Goal: Find specific page/section: Find specific page/section

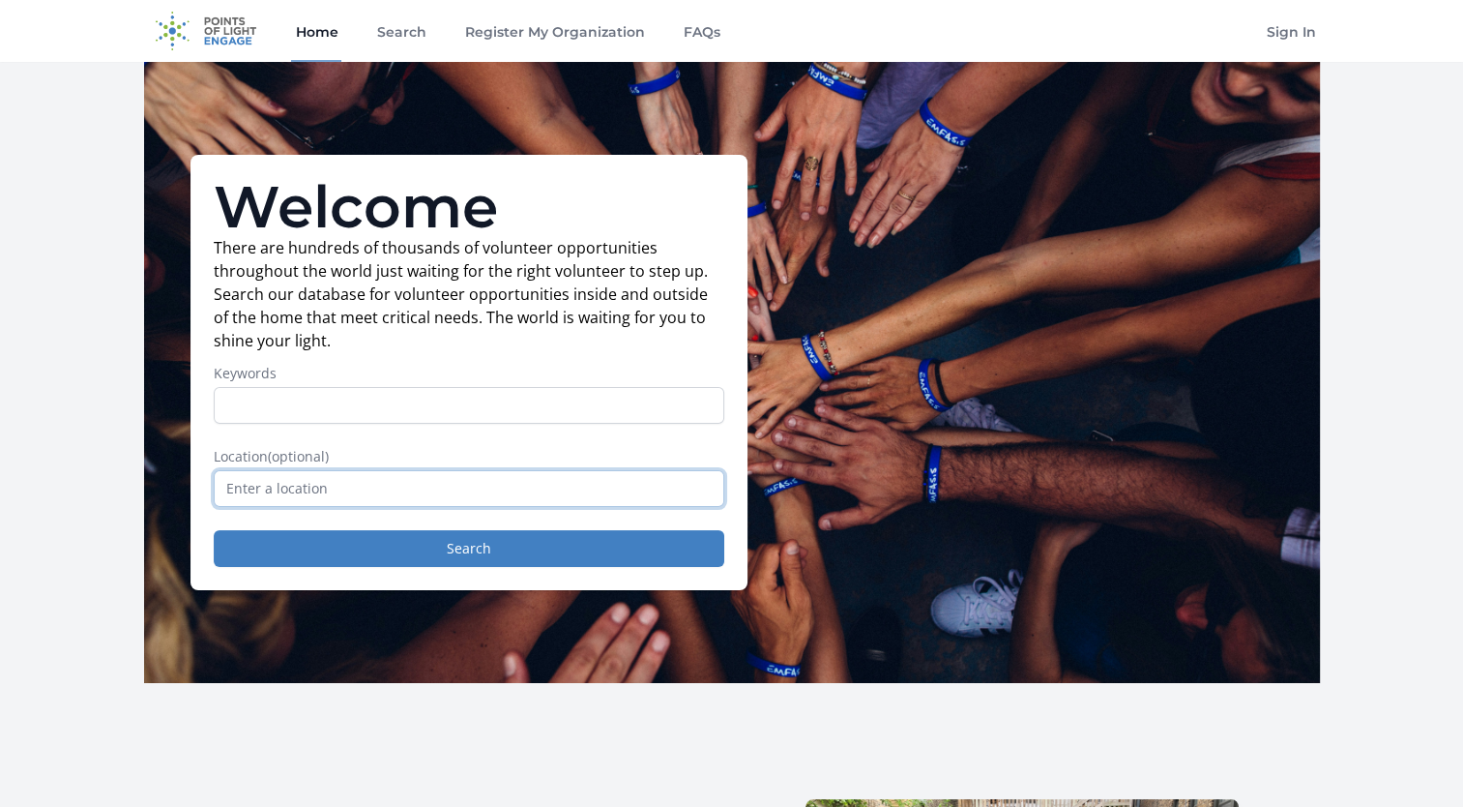
click at [386, 485] on input "text" at bounding box center [469, 488] width 511 height 37
click at [214, 530] on button "Search" at bounding box center [469, 548] width 511 height 37
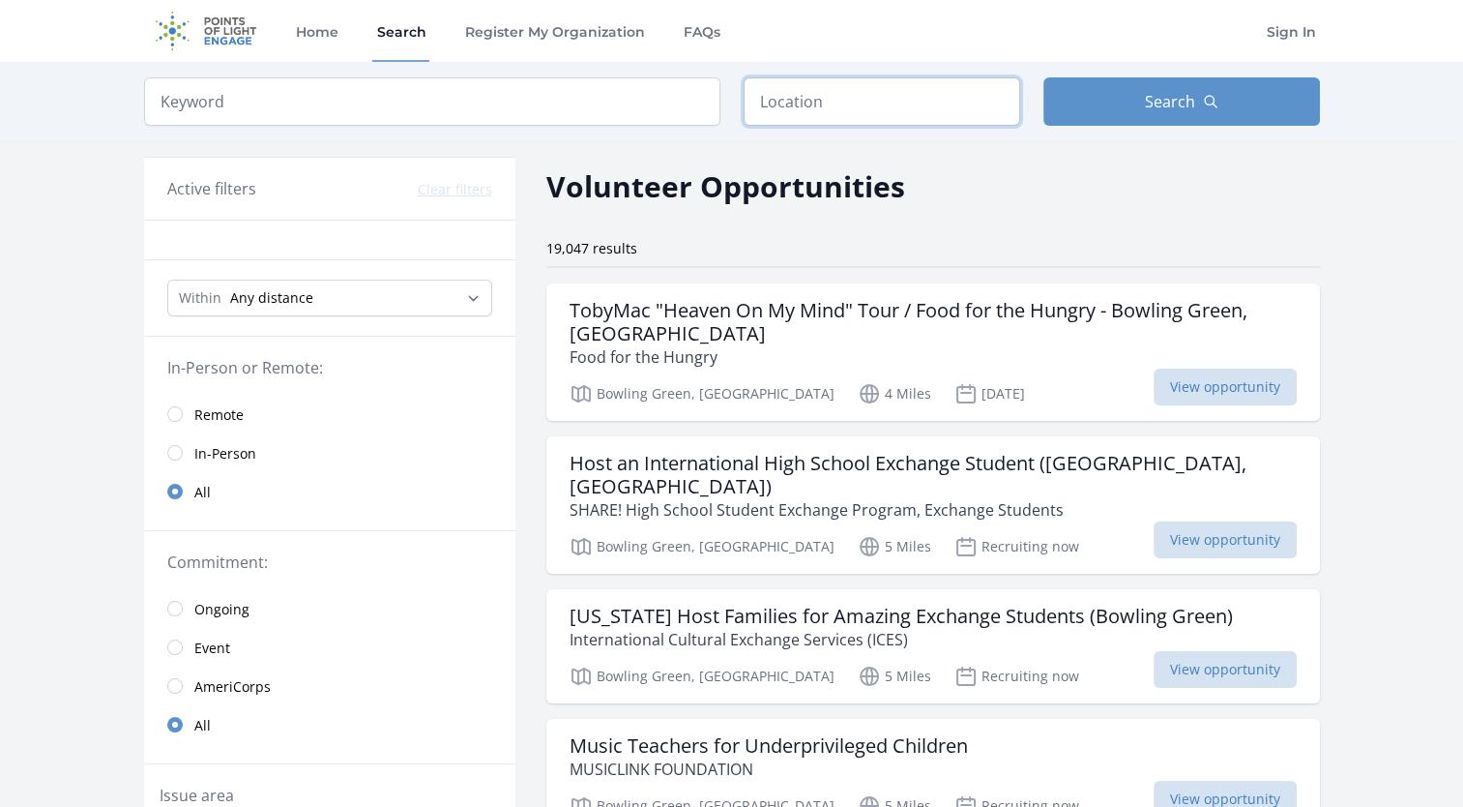
click at [781, 124] on input "text" at bounding box center [882, 101] width 277 height 48
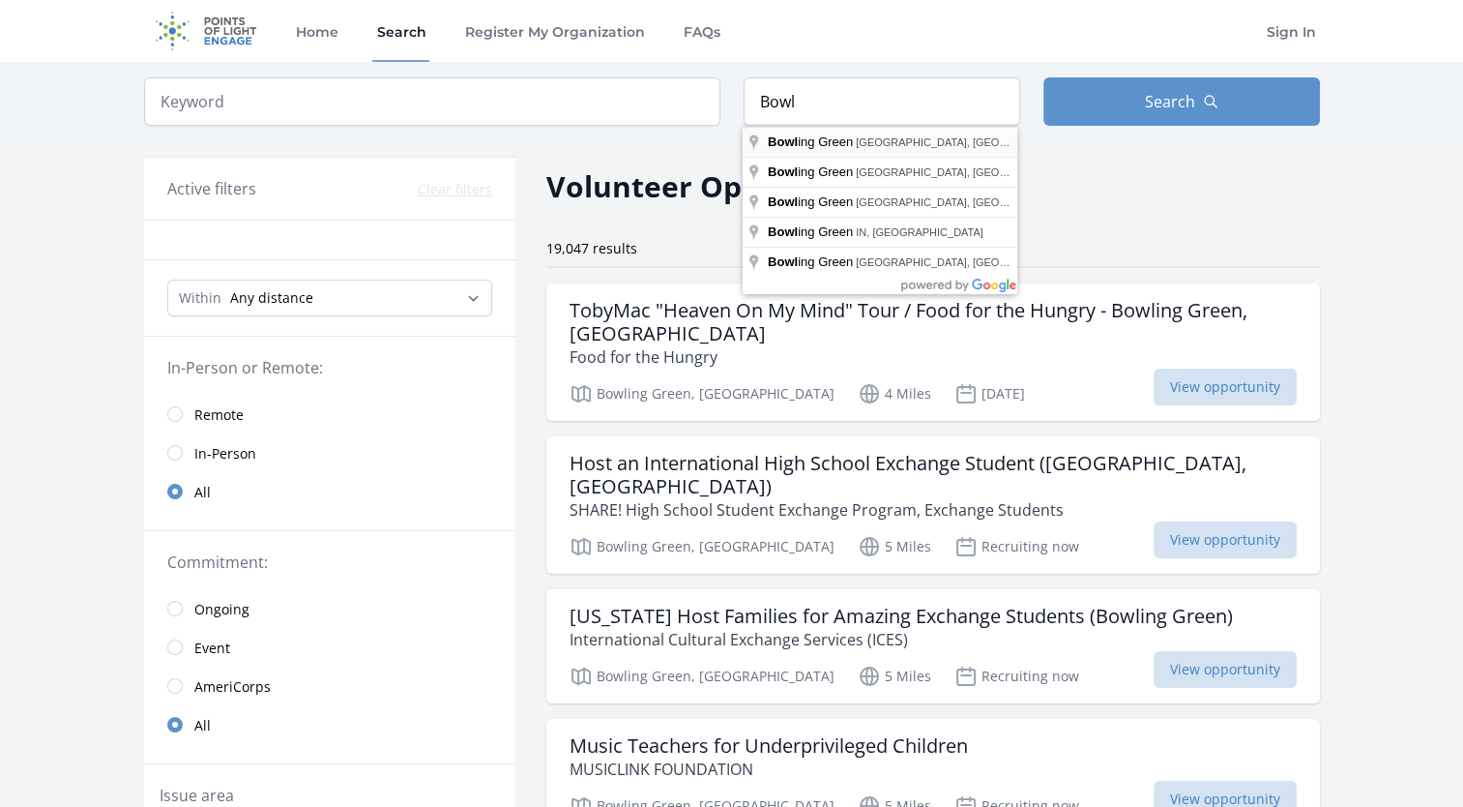
type input "[GEOGRAPHIC_DATA], [GEOGRAPHIC_DATA], [GEOGRAPHIC_DATA]"
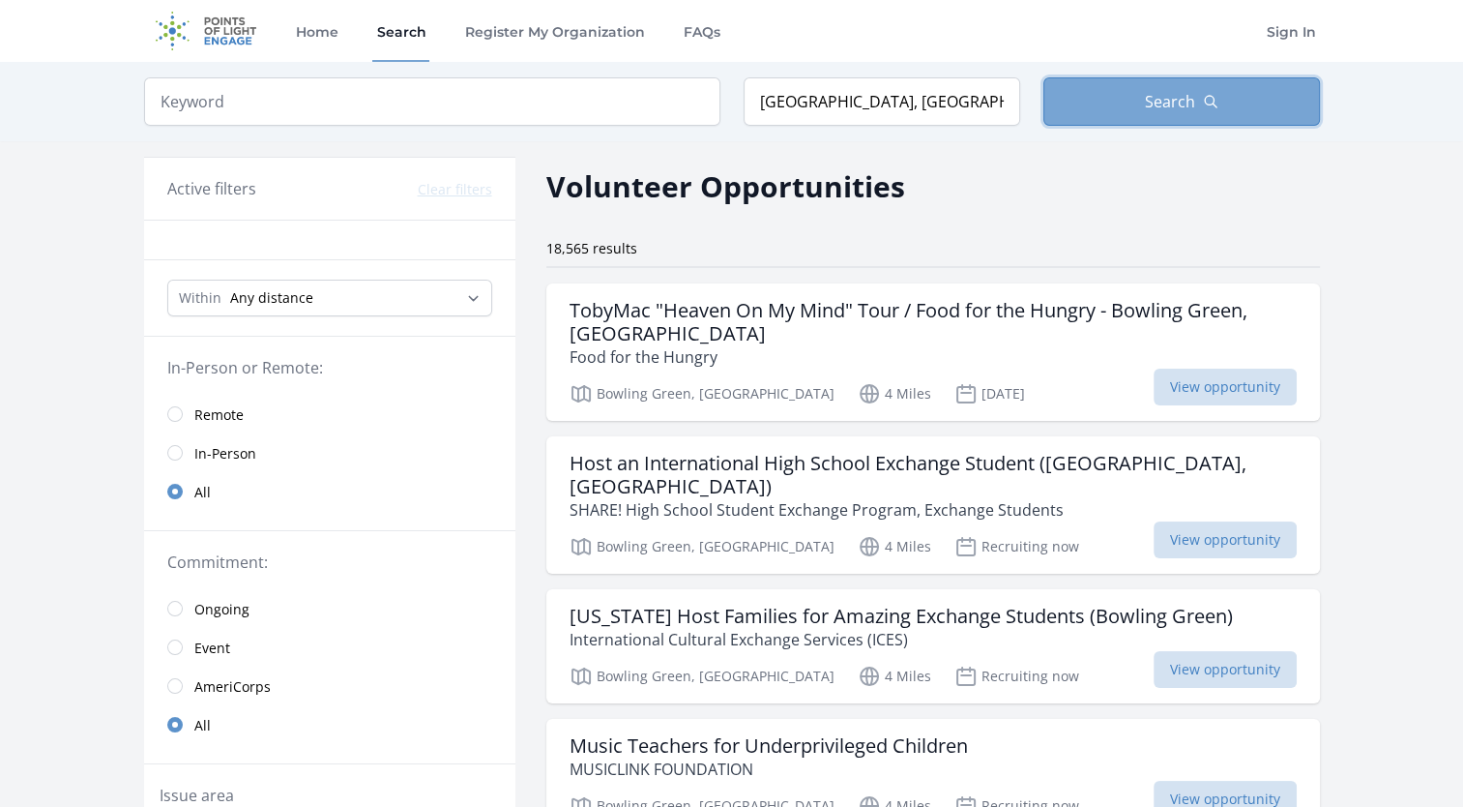
click at [1205, 99] on icon "button" at bounding box center [1210, 101] width 15 height 15
click at [1157, 113] on button "Search" at bounding box center [1181, 101] width 277 height 48
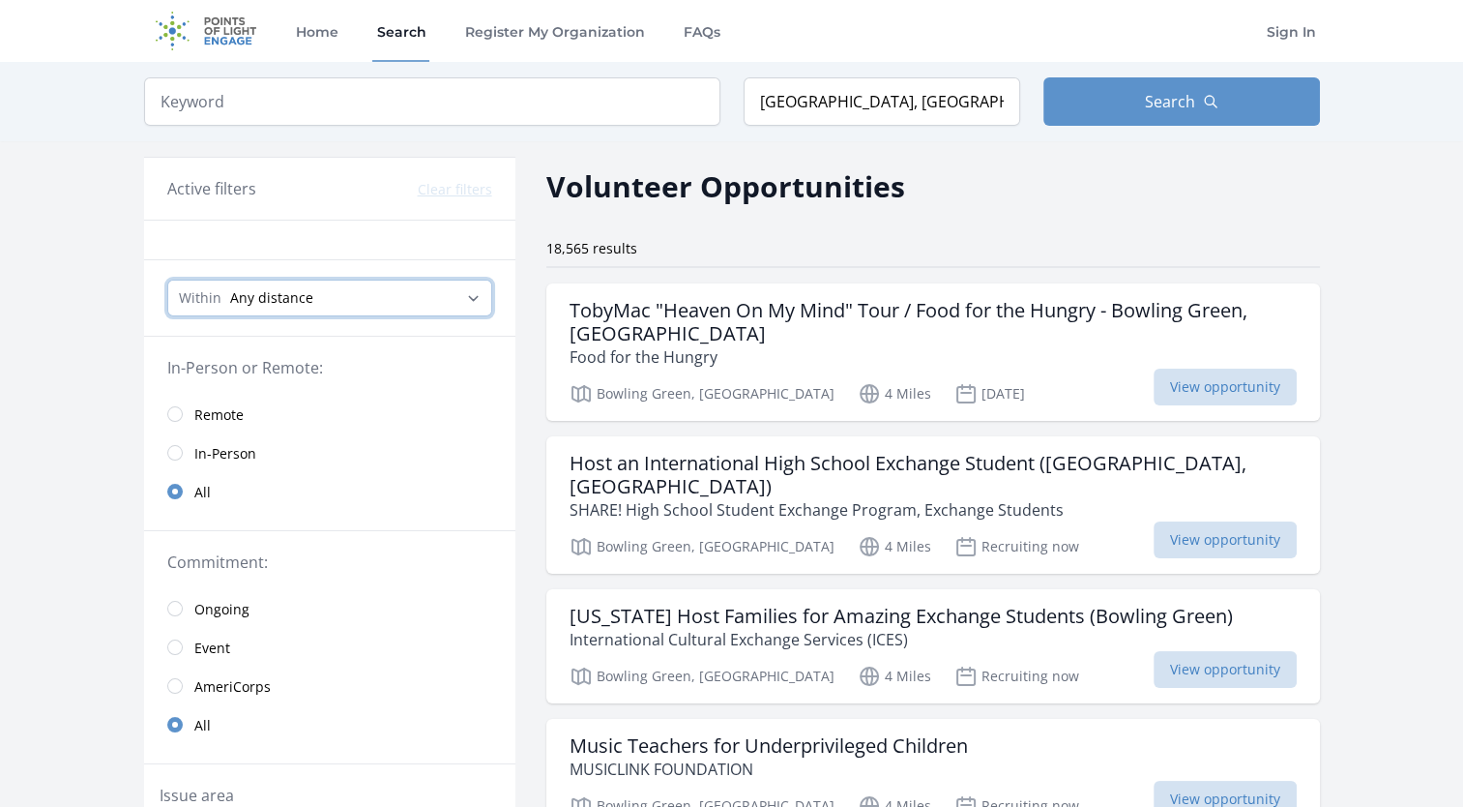
click at [453, 289] on select "Any distance , 5 Miles , 20 Miles , 50 Miles , 100 Miles" at bounding box center [329, 297] width 325 height 37
select select "32186"
click at [167, 279] on select "Any distance , 5 Miles , 20 Miles , 50 Miles , 100 Miles" at bounding box center [329, 297] width 325 height 37
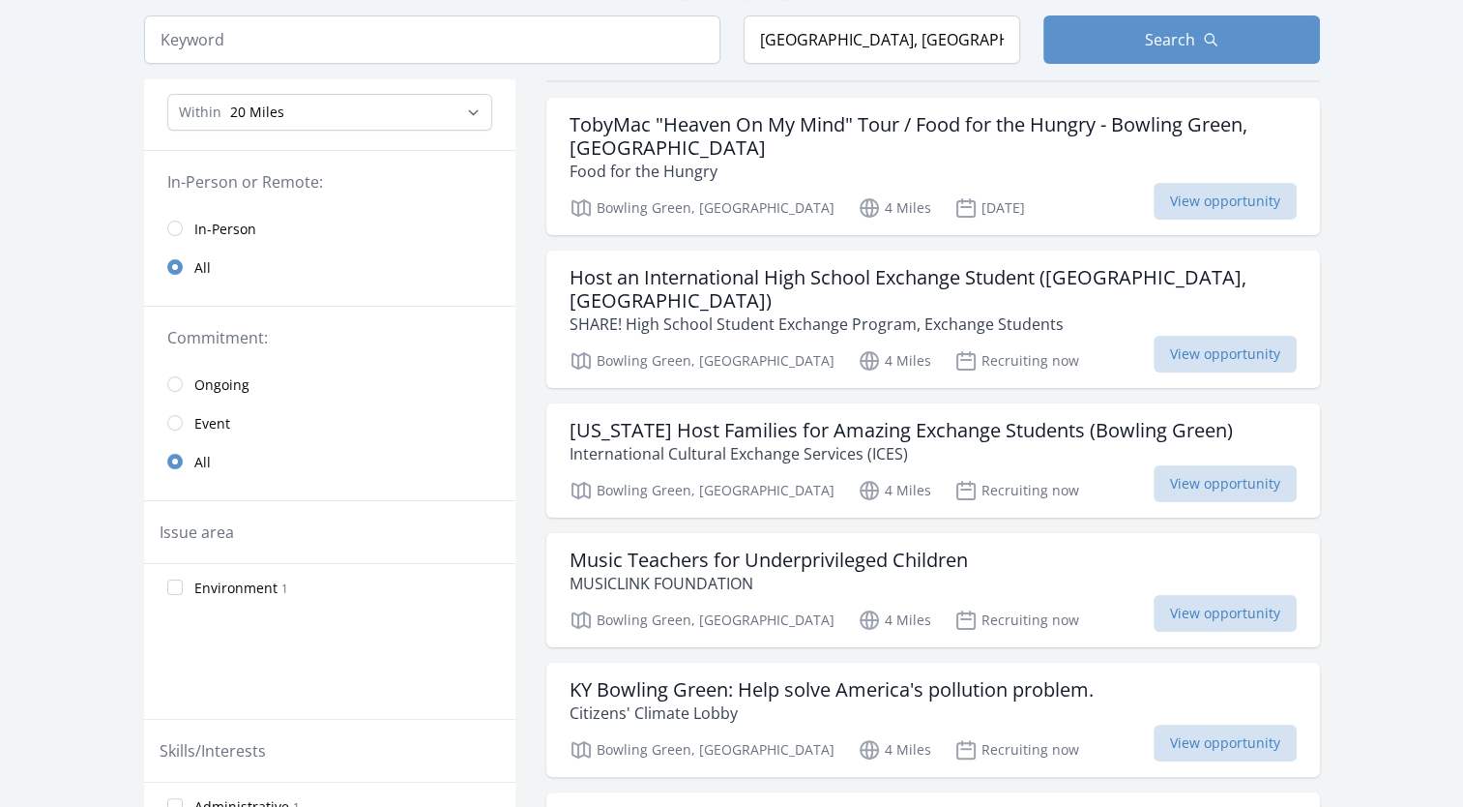
scroll to position [185, 0]
